Goal: Information Seeking & Learning: Learn about a topic

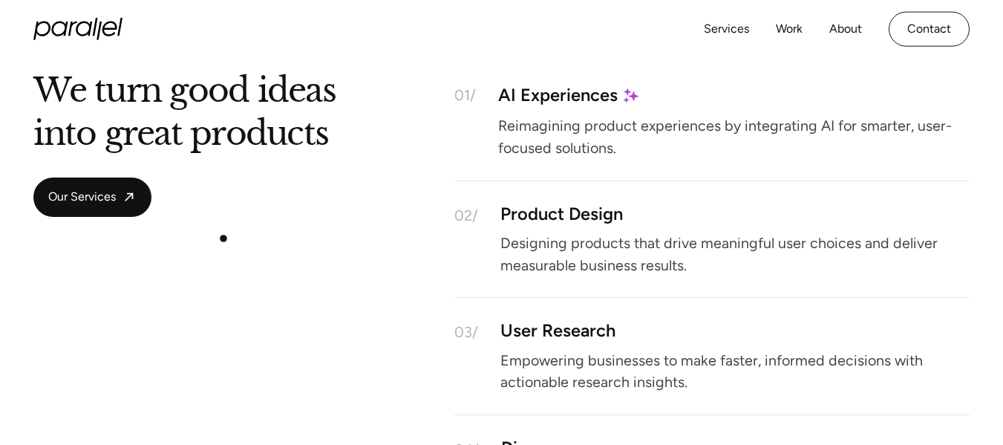
scroll to position [1943, 0]
click at [292, 223] on div "We turn good ideas into great products Our Services 01/ AI Experiences Reimagin…" at bounding box center [500, 306] width 935 height 454
click at [98, 203] on span "Our Services" at bounding box center [82, 198] width 68 height 16
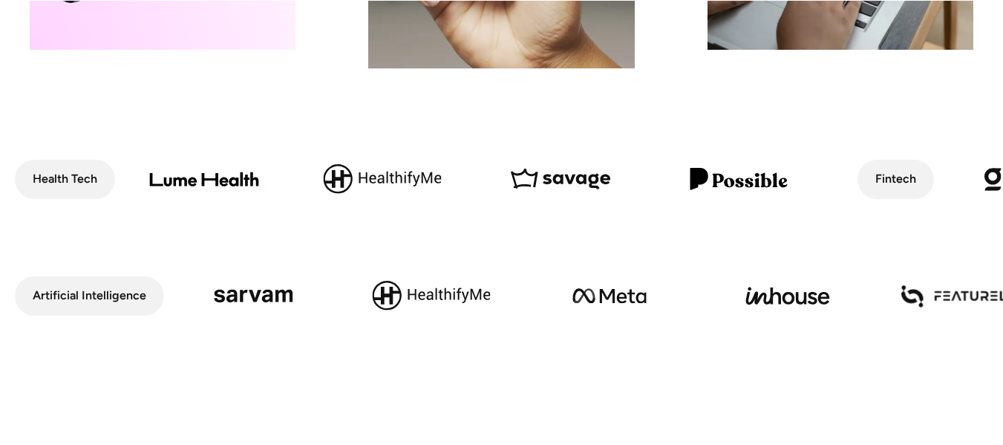
scroll to position [652, 0]
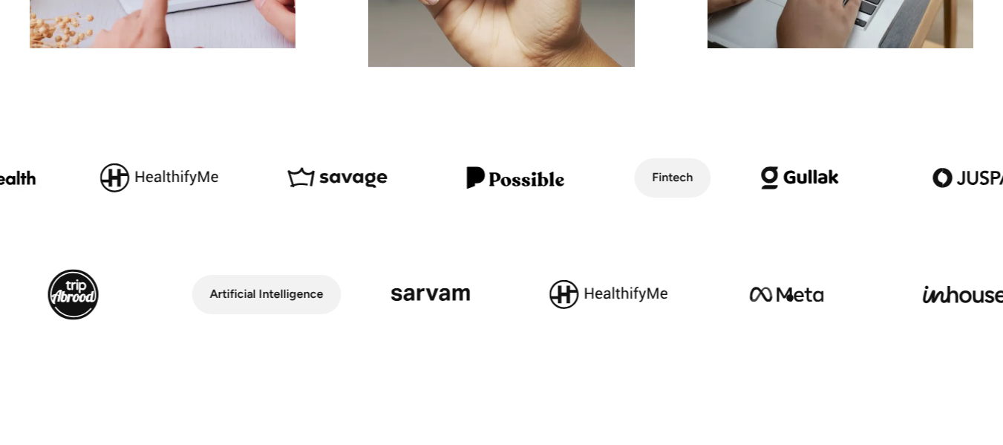
click at [790, 298] on img at bounding box center [787, 294] width 178 height 102
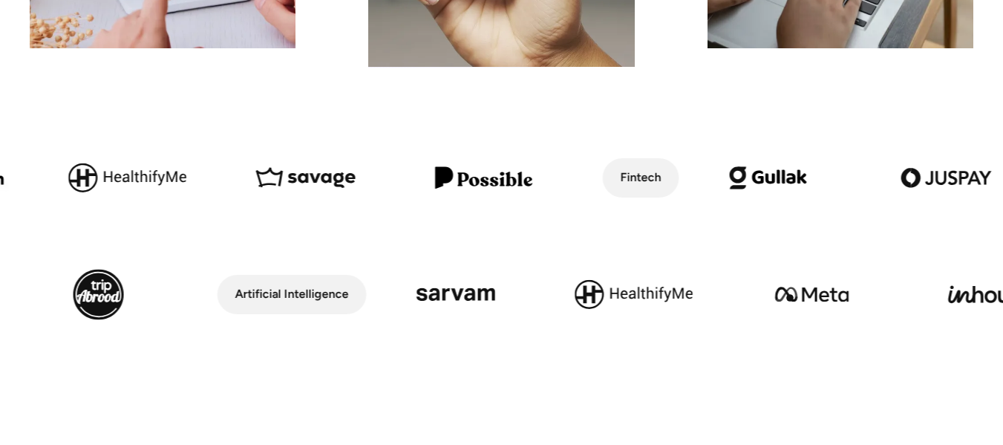
click at [790, 298] on img at bounding box center [812, 294] width 178 height 102
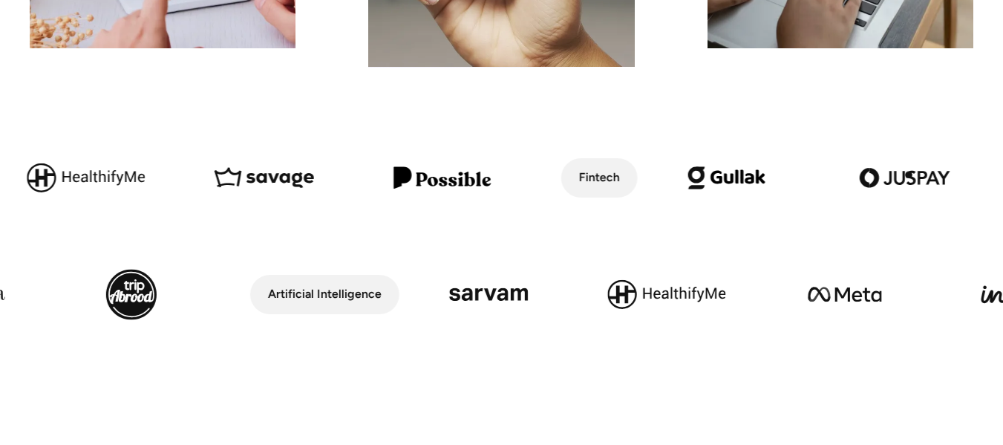
click at [909, 174] on img at bounding box center [905, 178] width 178 height 102
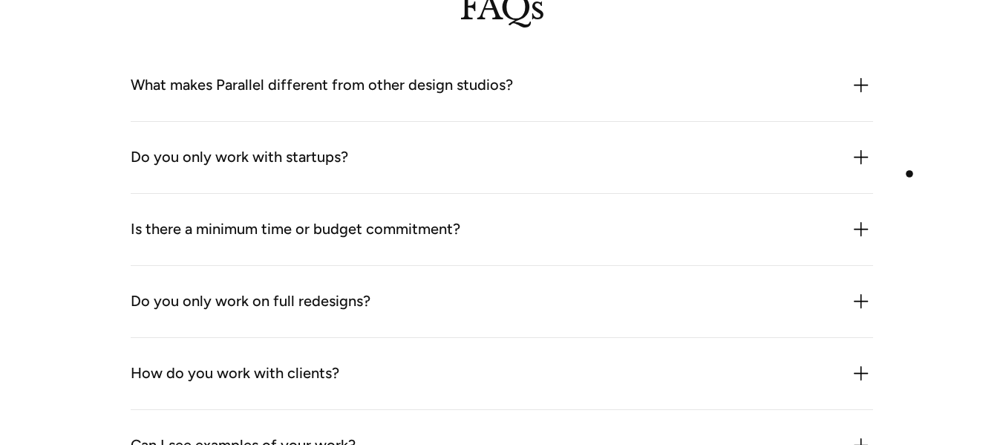
scroll to position [3912, 0]
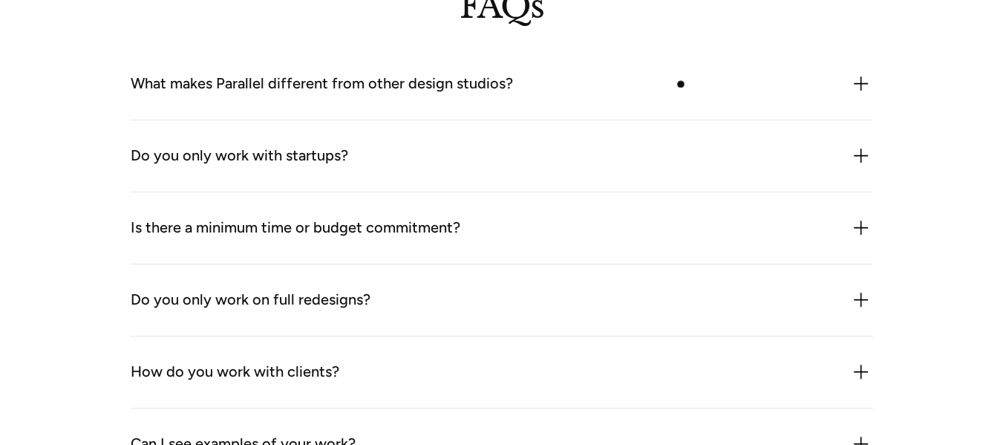
click at [681, 84] on div "What makes Parallel different from other design studios?" at bounding box center [502, 84] width 742 height 24
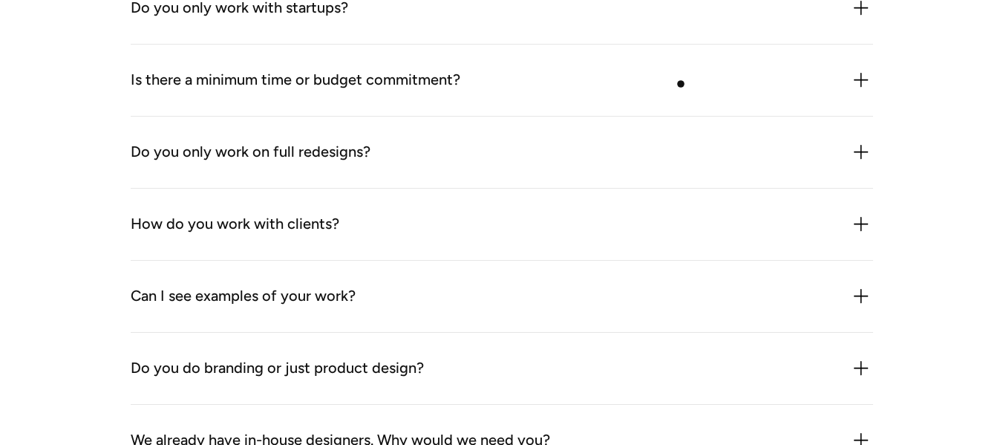
scroll to position [4136, 0]
click at [527, 163] on div "Do you only work on full redesigns?" at bounding box center [502, 152] width 742 height 24
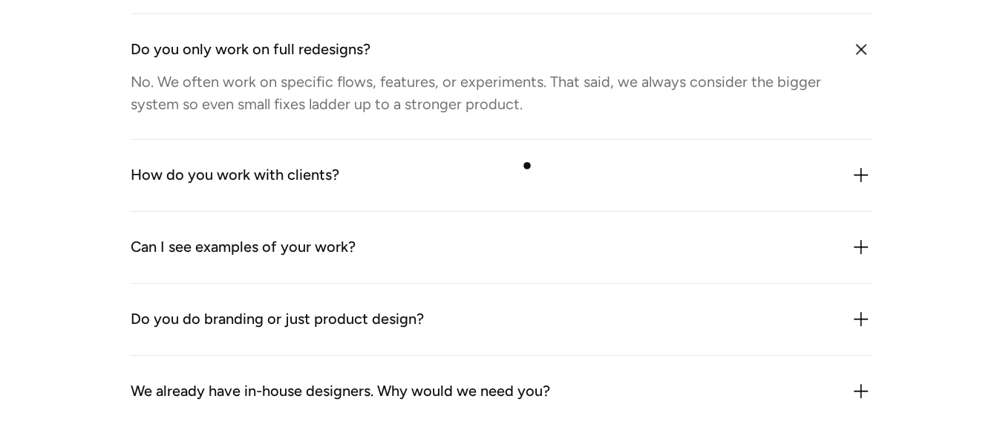
scroll to position [4248, 0]
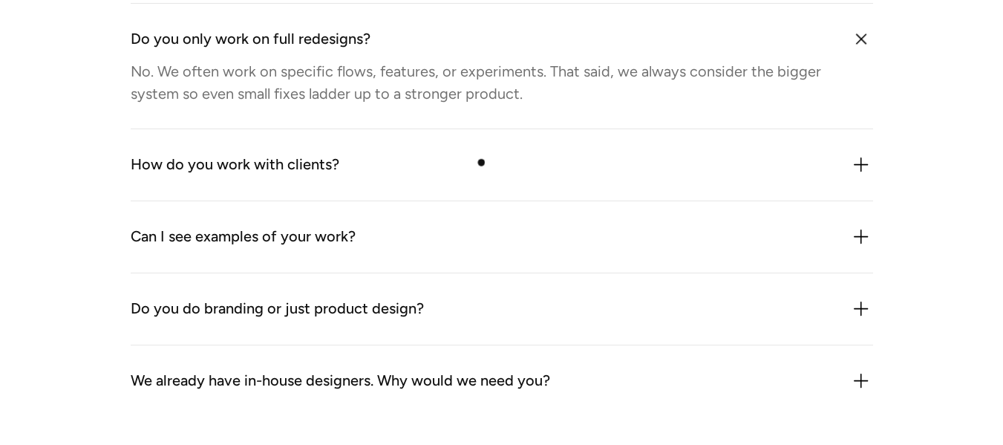
click at [485, 148] on div "How do you work with clients? We plug in like an extension of your team. That c…" at bounding box center [502, 165] width 742 height 72
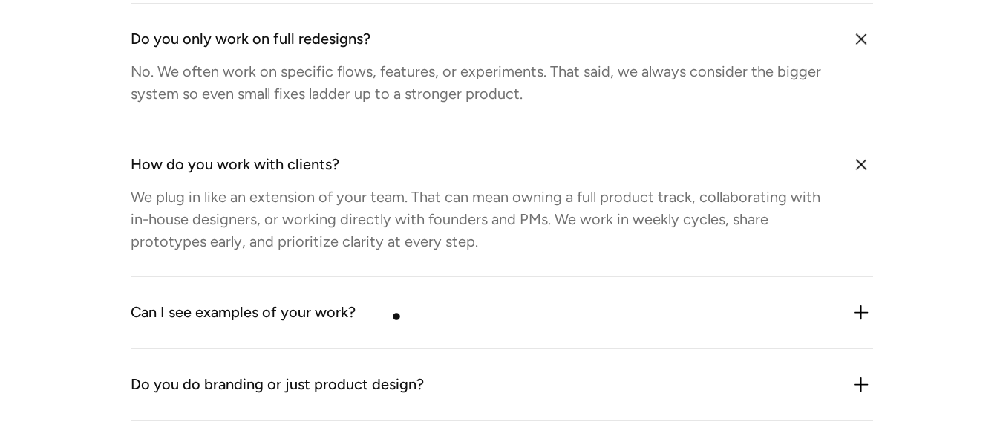
click at [394, 320] on div "Can I see examples of your work?" at bounding box center [502, 313] width 742 height 24
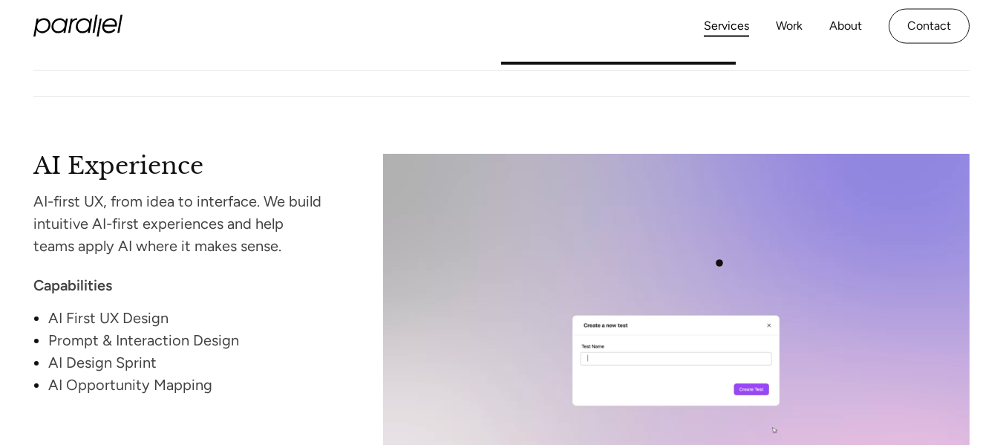
scroll to position [2285, 0]
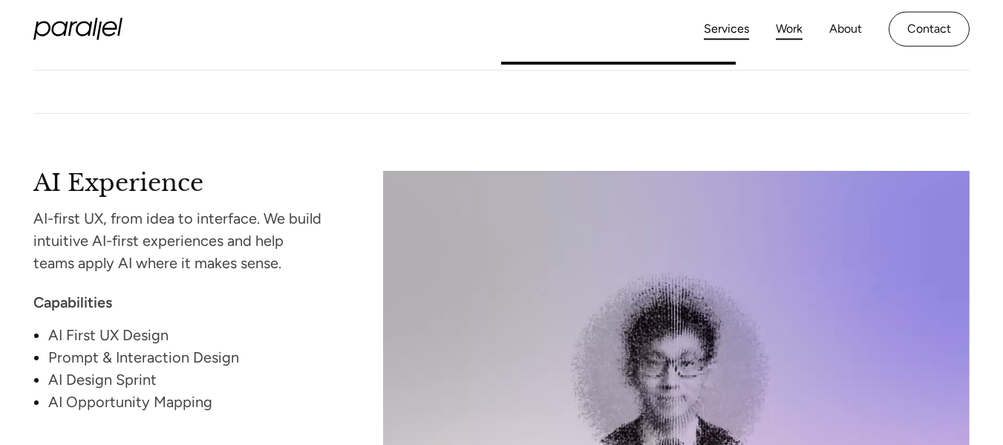
click at [783, 30] on link "Work" at bounding box center [789, 30] width 27 height 22
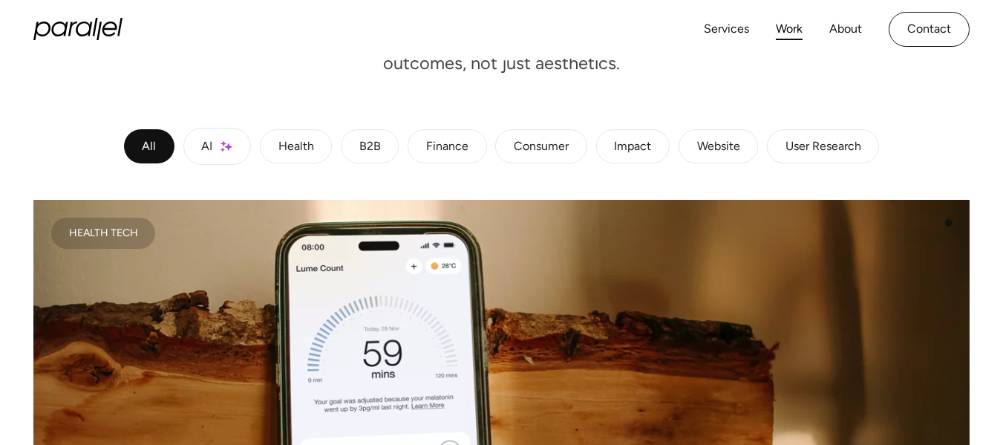
scroll to position [220, 0]
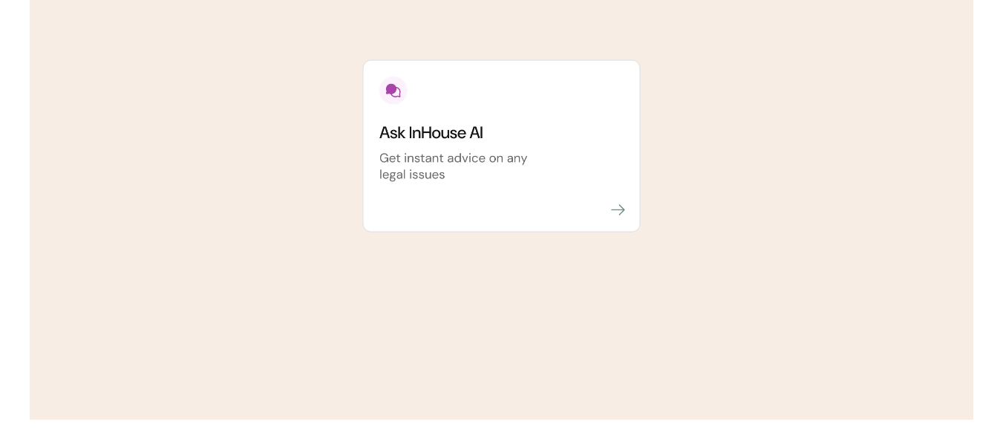
scroll to position [2162, 0]
